Goal: Task Accomplishment & Management: Use online tool/utility

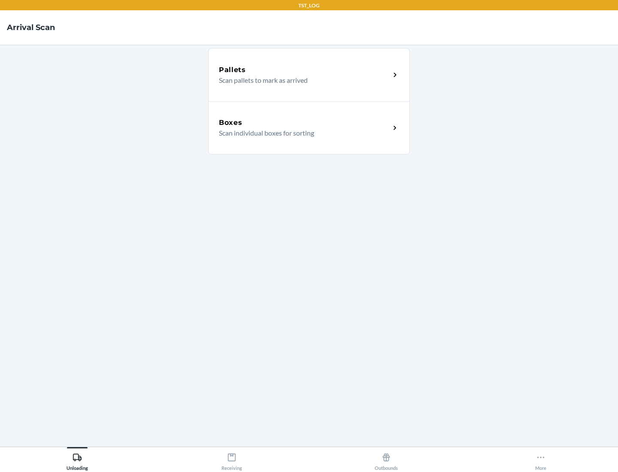
click at [304, 123] on div "Boxes" at bounding box center [304, 123] width 171 height 10
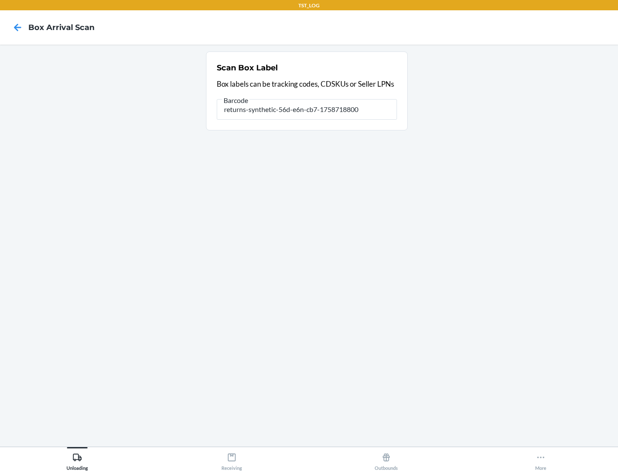
type input "returns-synthetic-56d-e6n-cb7-1758718800"
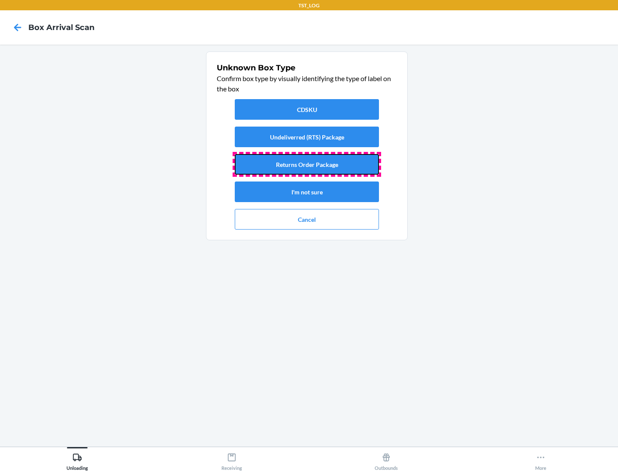
click at [307, 164] on button "Returns Order Package" at bounding box center [307, 164] width 144 height 21
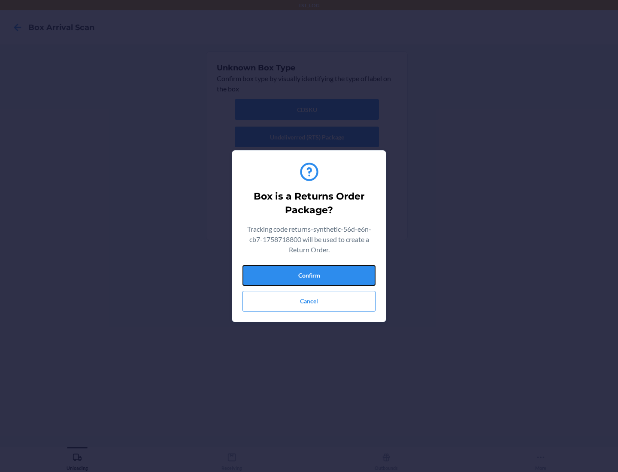
click at [309, 275] on button "Confirm" at bounding box center [309, 275] width 133 height 21
